Goal: Information Seeking & Learning: Learn about a topic

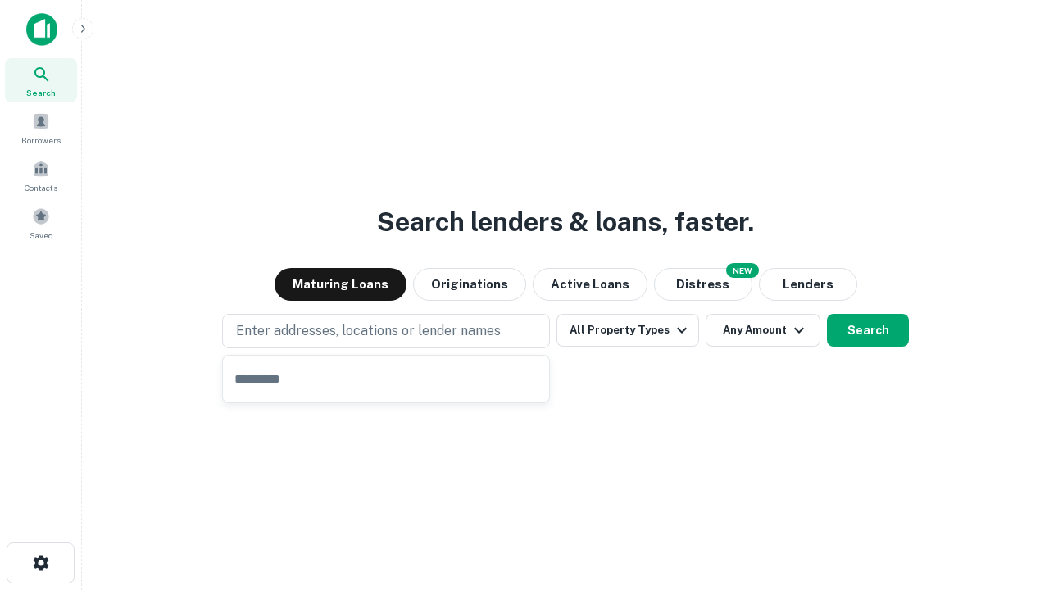
type input "**********"
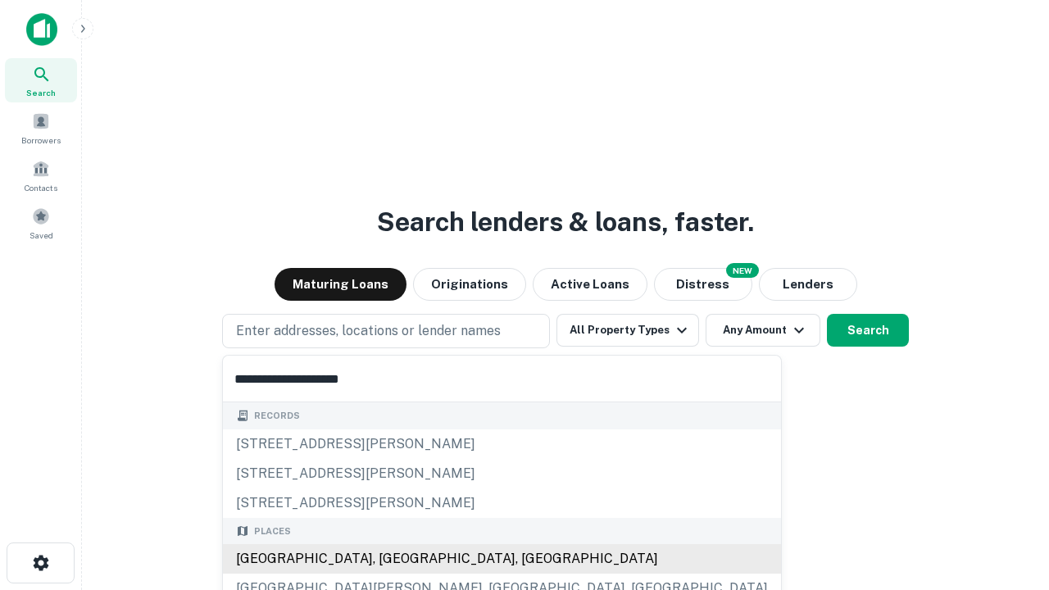
click at [392, 559] on div "[GEOGRAPHIC_DATA], [GEOGRAPHIC_DATA], [GEOGRAPHIC_DATA]" at bounding box center [502, 559] width 558 height 30
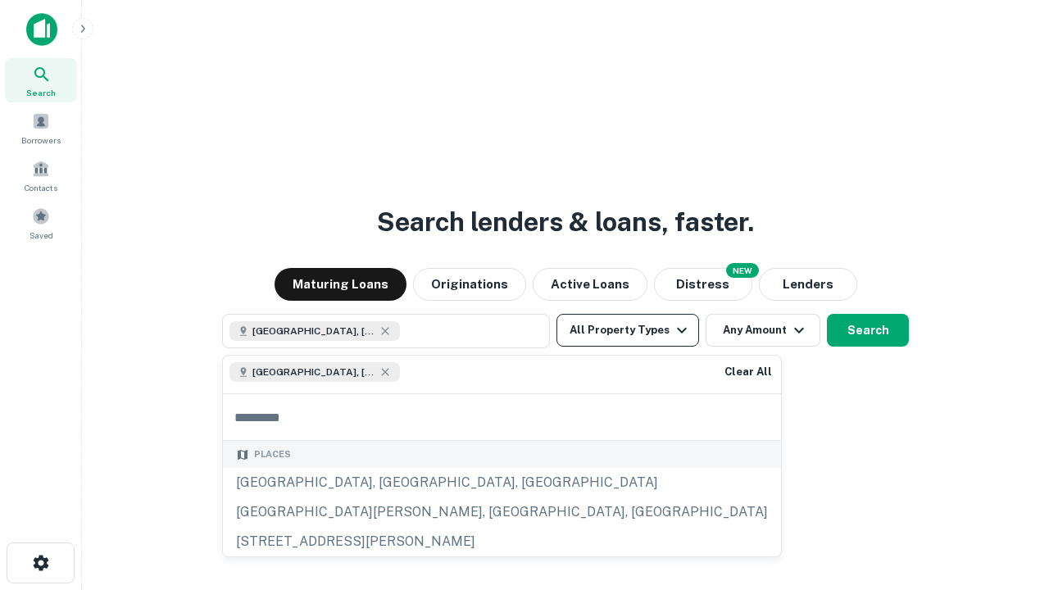
click at [628, 330] on button "All Property Types" at bounding box center [628, 330] width 143 height 33
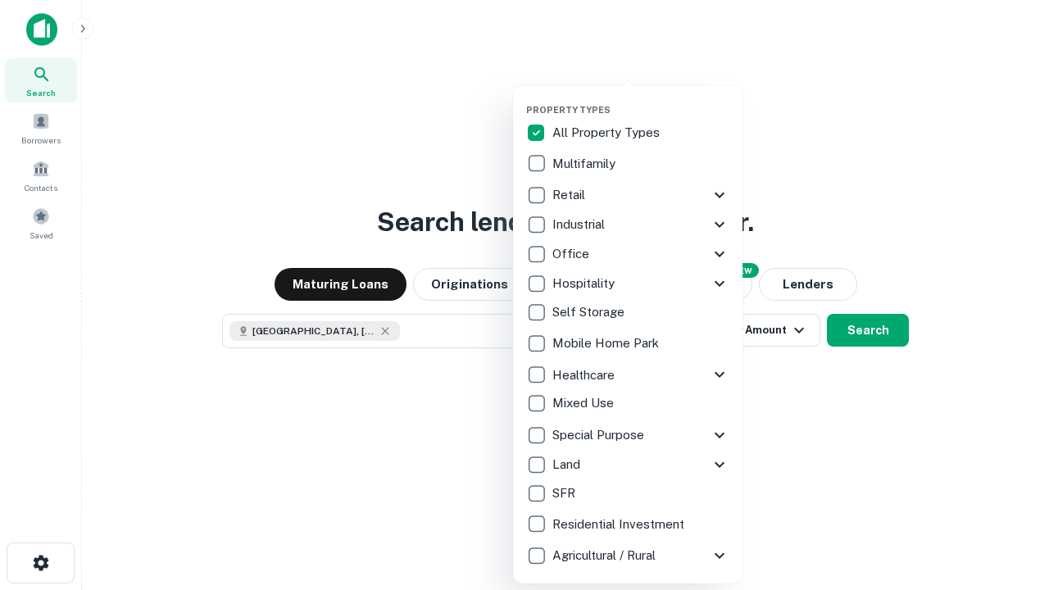
click at [641, 99] on button "button" at bounding box center [641, 99] width 230 height 1
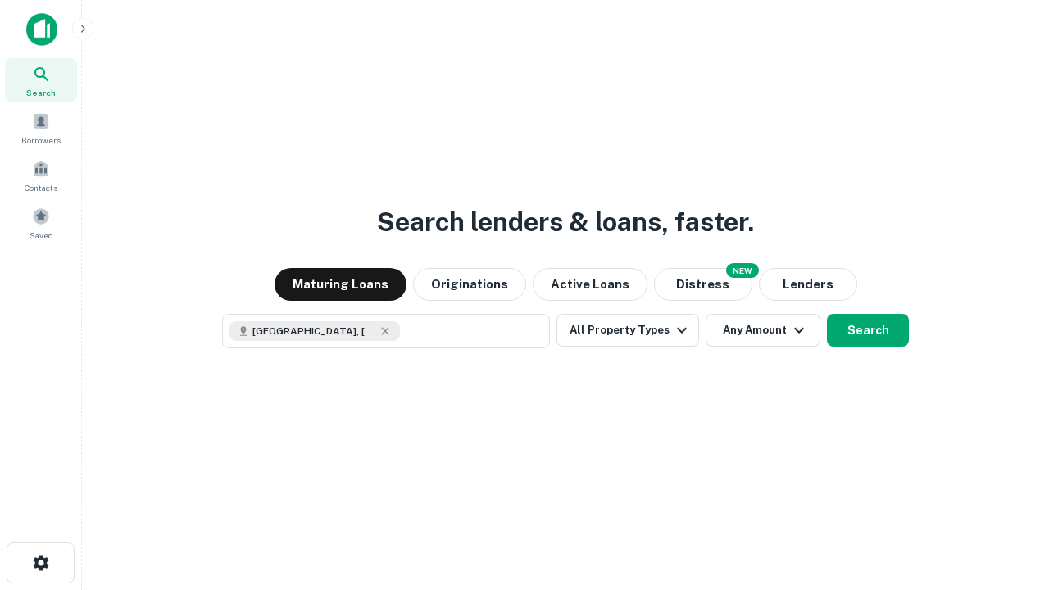
scroll to position [26, 0]
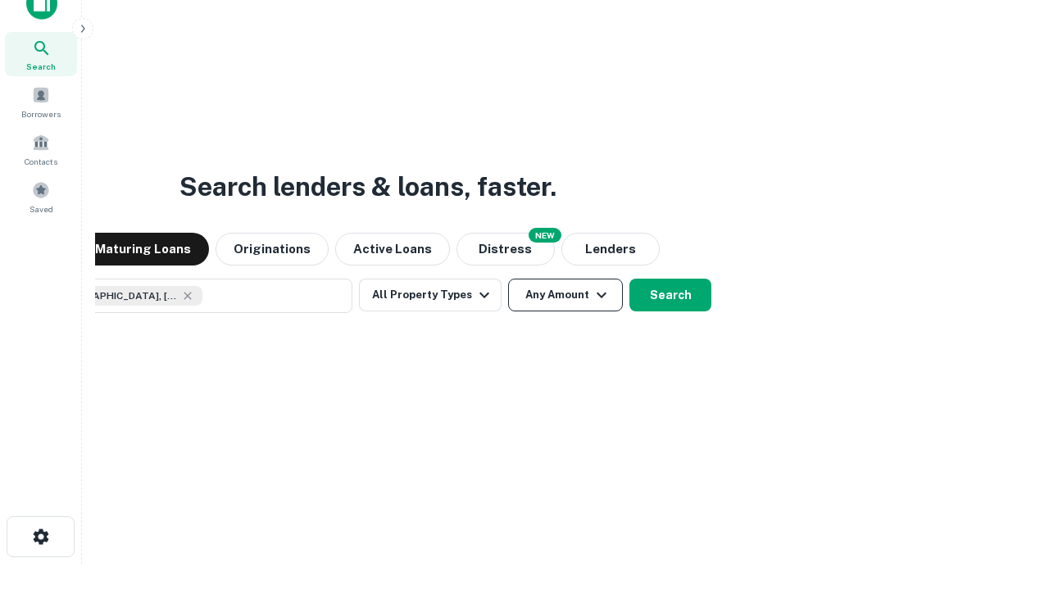
click at [508, 279] on button "Any Amount" at bounding box center [565, 295] width 115 height 33
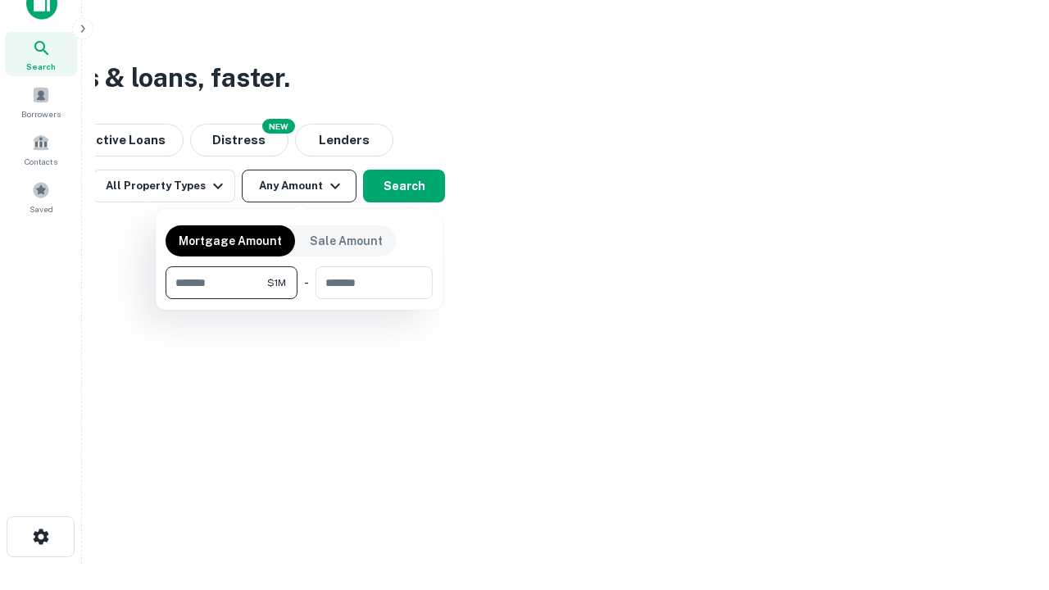
type input "*******"
click at [299, 299] on button "button" at bounding box center [299, 299] width 267 height 1
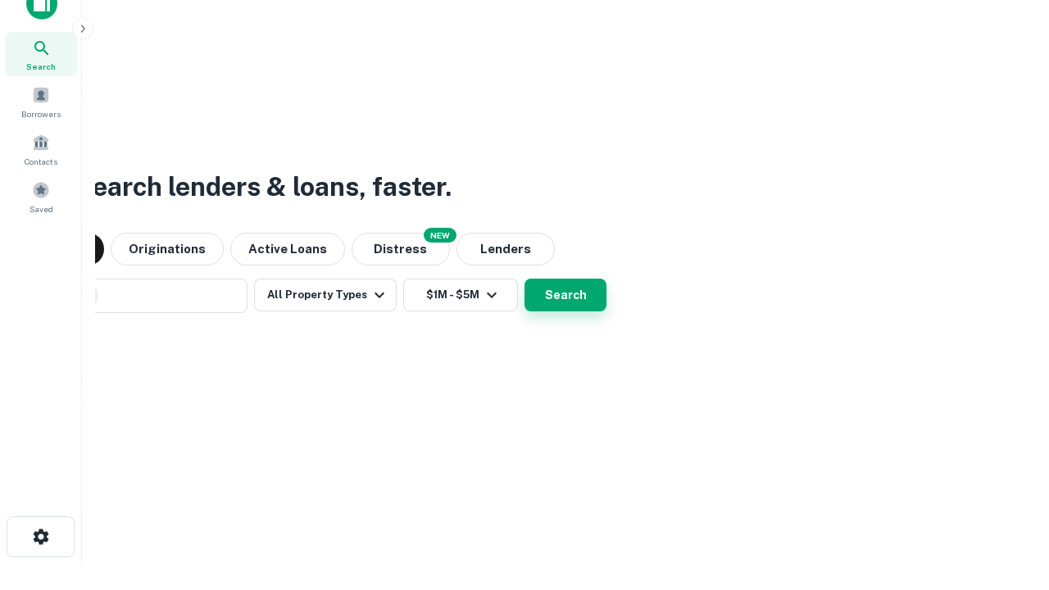
click at [525, 279] on button "Search" at bounding box center [566, 295] width 82 height 33
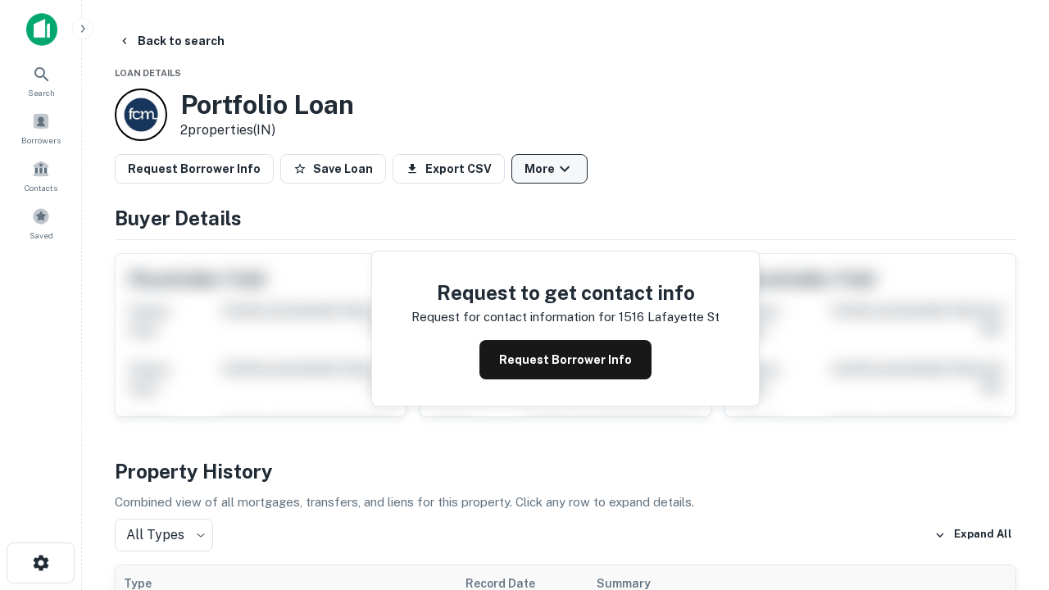
click at [549, 169] on button "More" at bounding box center [550, 169] width 76 height 30
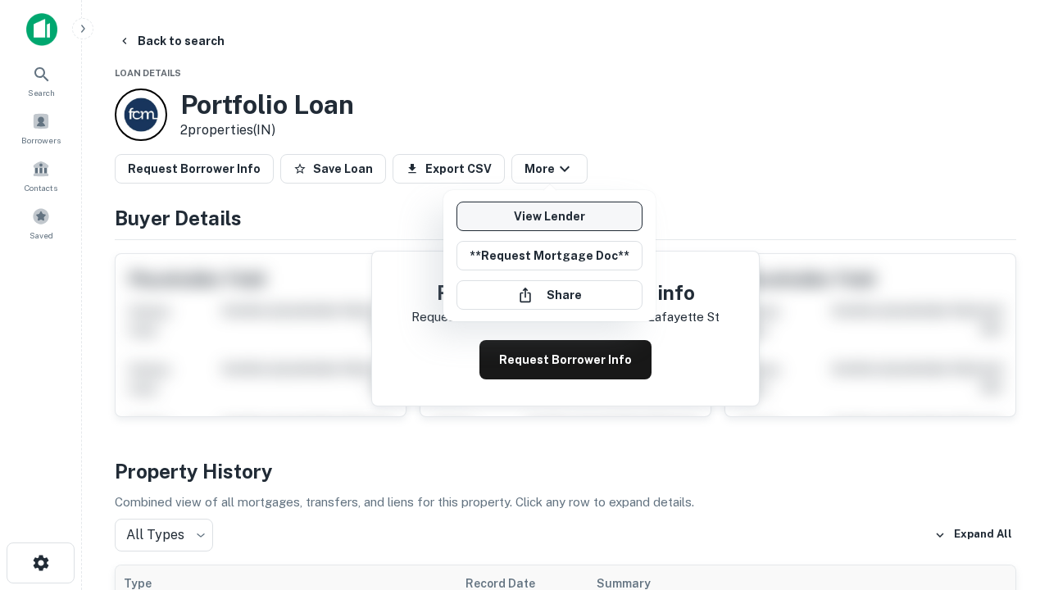
click at [549, 216] on link "View Lender" at bounding box center [550, 217] width 186 height 30
